Goal: Complete application form

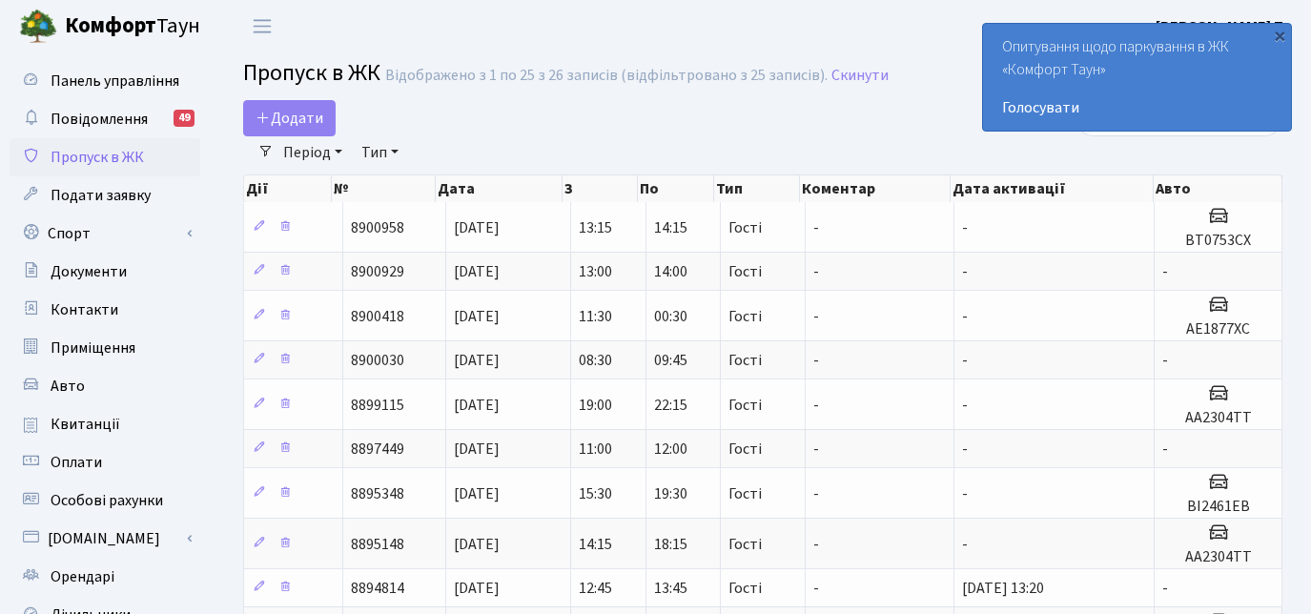
select select "25"
click at [264, 93] on h2 "Пропуск в ЖК Відображено з 1 по 25 з 26 записів (відфільтровано з 25 записів). …" at bounding box center [763, 76] width 1040 height 32
click at [273, 116] on span "Додати" at bounding box center [290, 118] width 68 height 21
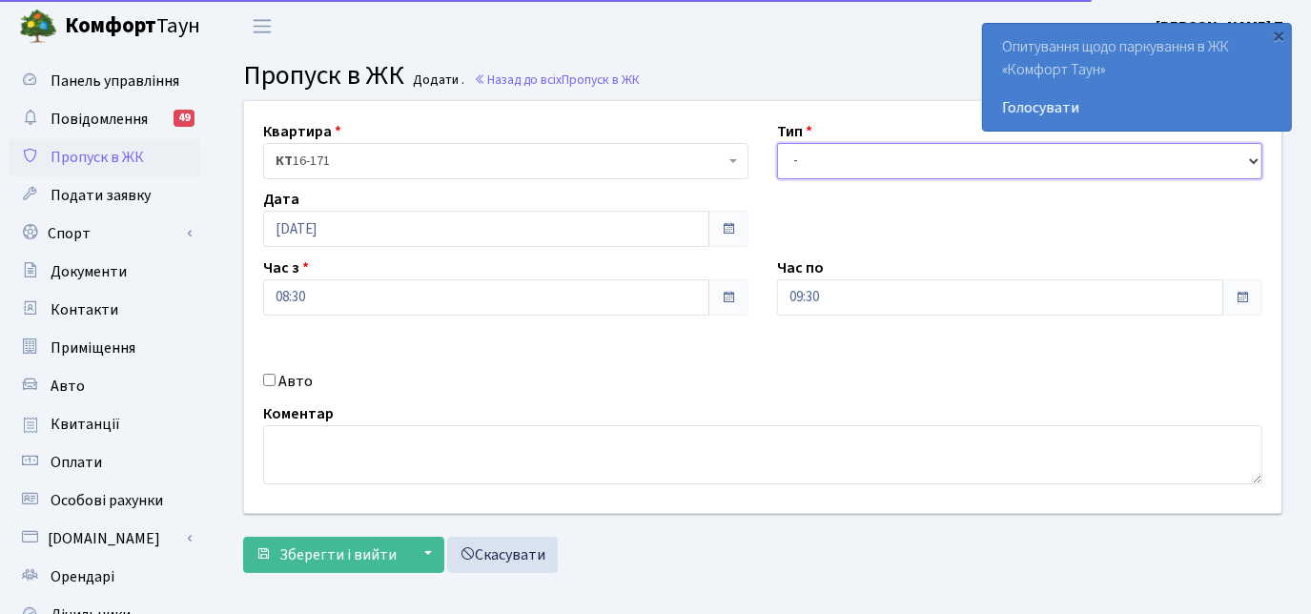
click at [837, 167] on select "- Доставка Таксі Гості Сервіс" at bounding box center [1019, 161] width 485 height 36
select select "3"
click at [777, 143] on select "- Доставка Таксі Гості Сервіс" at bounding box center [1019, 161] width 485 height 36
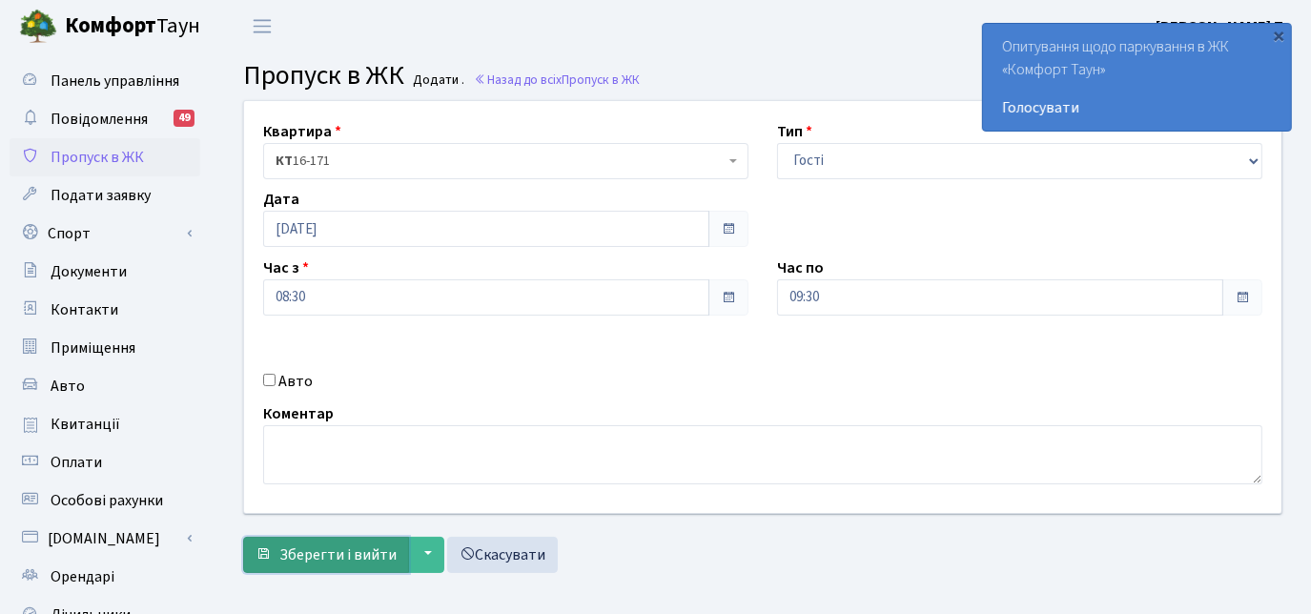
click at [313, 540] on button "Зберегти і вийти" at bounding box center [326, 555] width 166 height 36
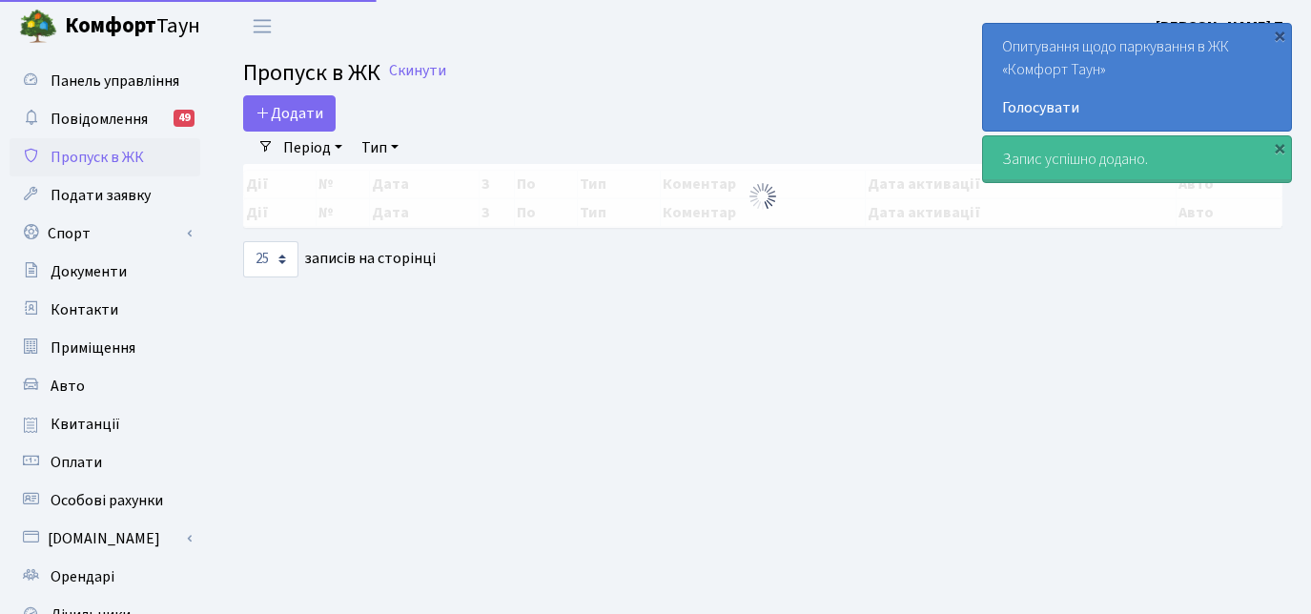
select select "25"
